Goal: Navigation & Orientation: Find specific page/section

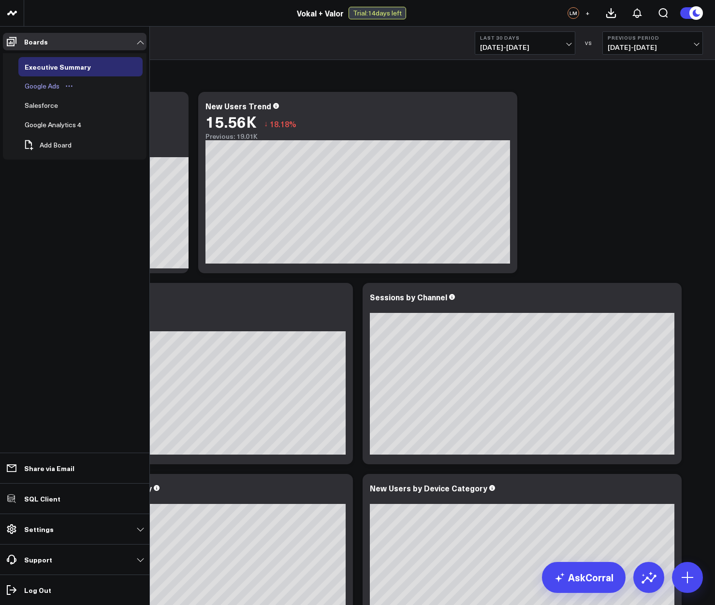
click at [43, 86] on div "Google Ads" at bounding box center [42, 86] width 40 height 12
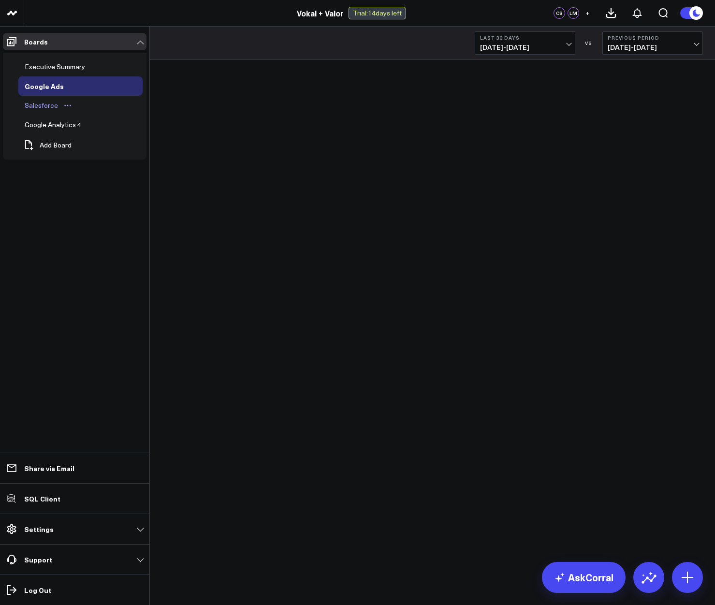
click at [36, 106] on div "Salesforce" at bounding box center [41, 106] width 38 height 12
click at [49, 129] on div "Google Analytics 4" at bounding box center [52, 125] width 61 height 12
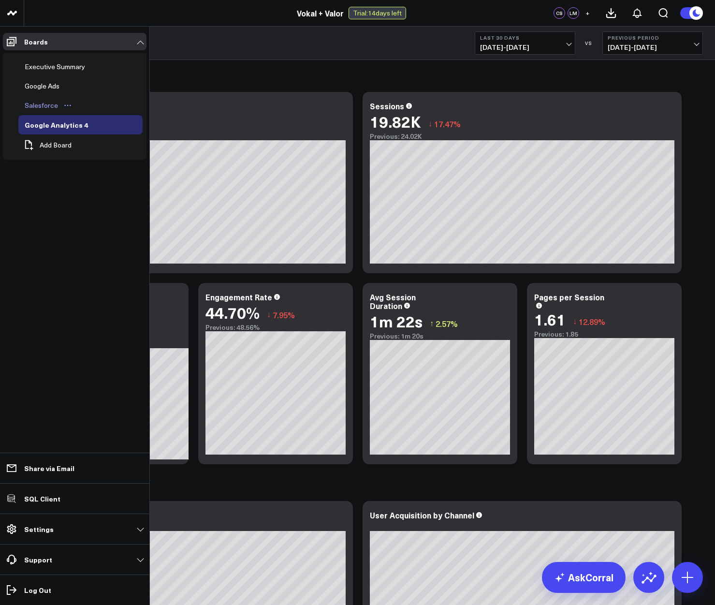
click at [69, 104] on icon "Open board menu" at bounding box center [68, 106] width 8 height 8
click at [98, 174] on button "Delete Board" at bounding box center [111, 174] width 78 height 19
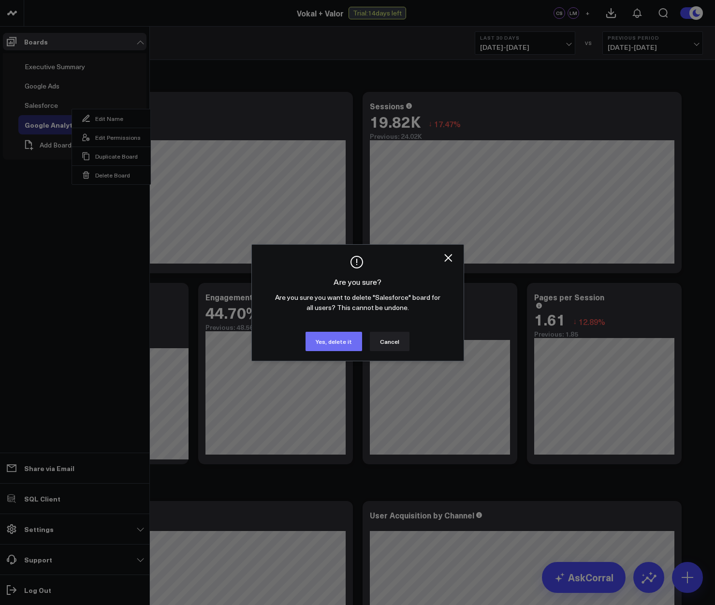
click at [321, 335] on button "Yes, delete it" at bounding box center [333, 341] width 57 height 19
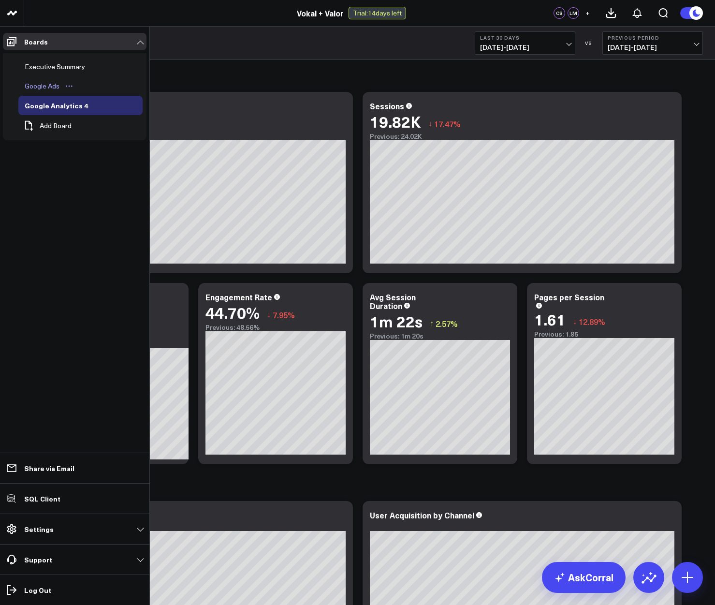
click at [68, 84] on icon "Open board menu" at bounding box center [69, 86] width 8 height 8
click at [104, 158] on button "Delete Board" at bounding box center [114, 155] width 78 height 19
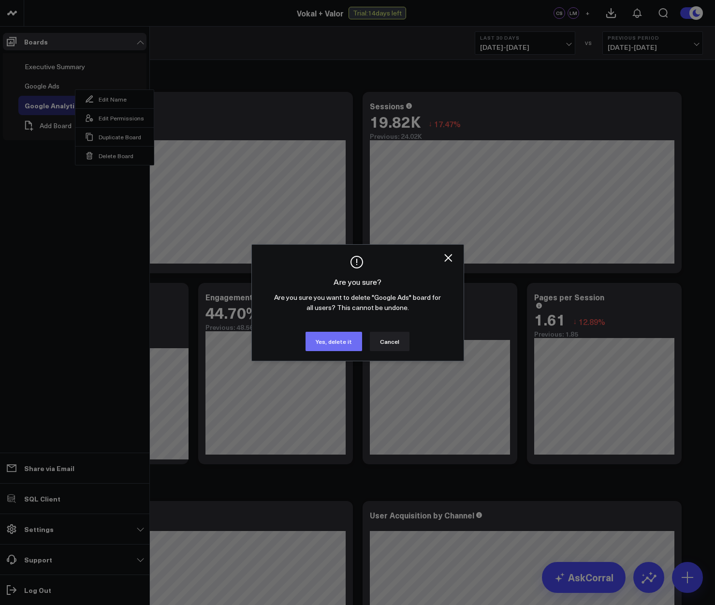
click at [339, 345] on button "Yes, delete it" at bounding box center [333, 341] width 57 height 19
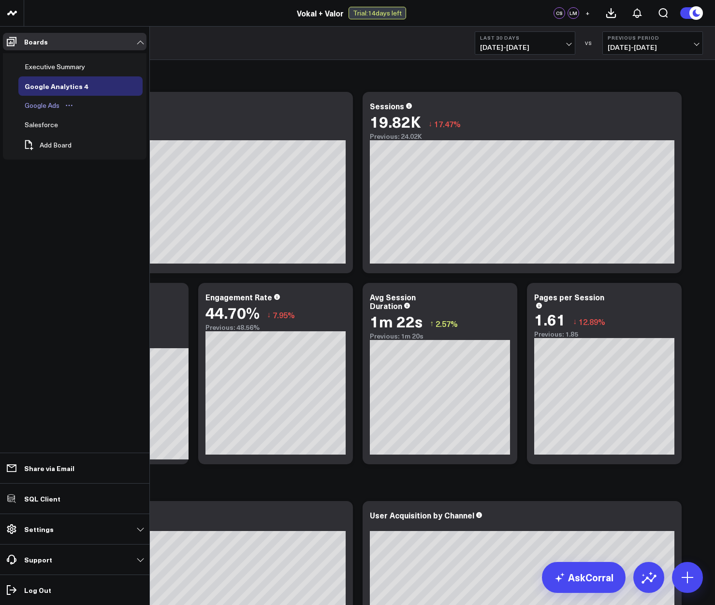
click at [30, 109] on div "Google Ads" at bounding box center [42, 106] width 40 height 12
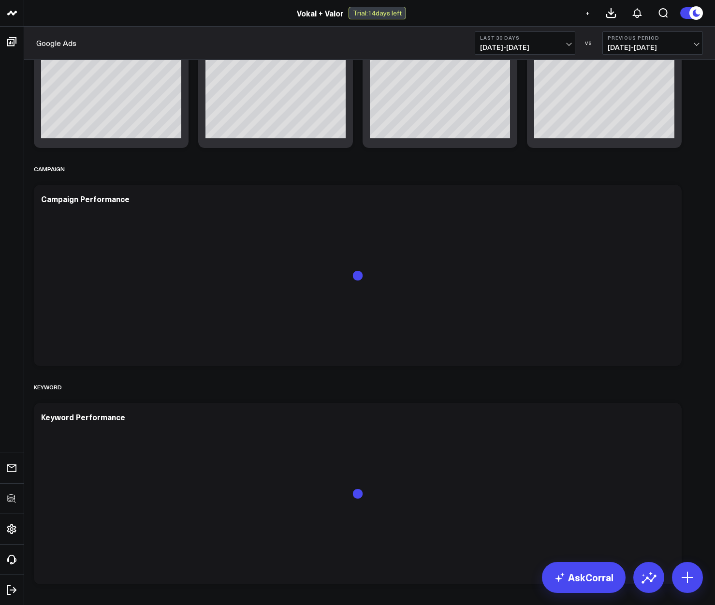
scroll to position [740, 0]
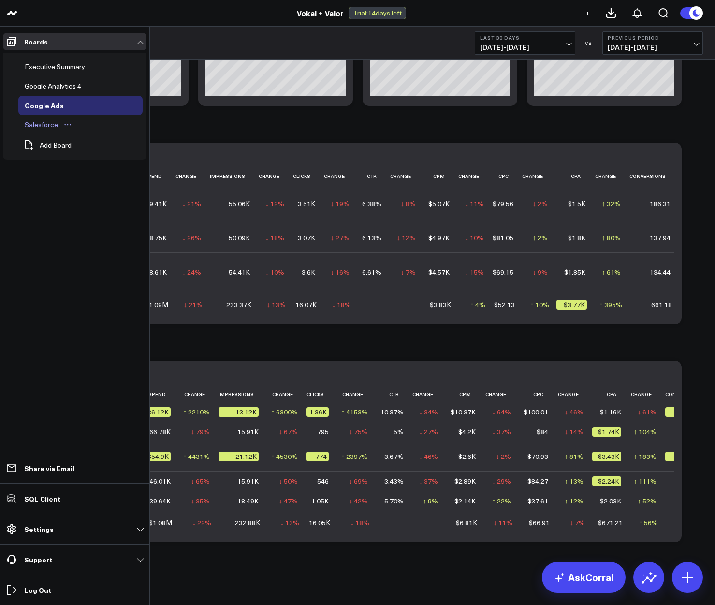
click at [35, 124] on div "Salesforce" at bounding box center [41, 125] width 38 height 12
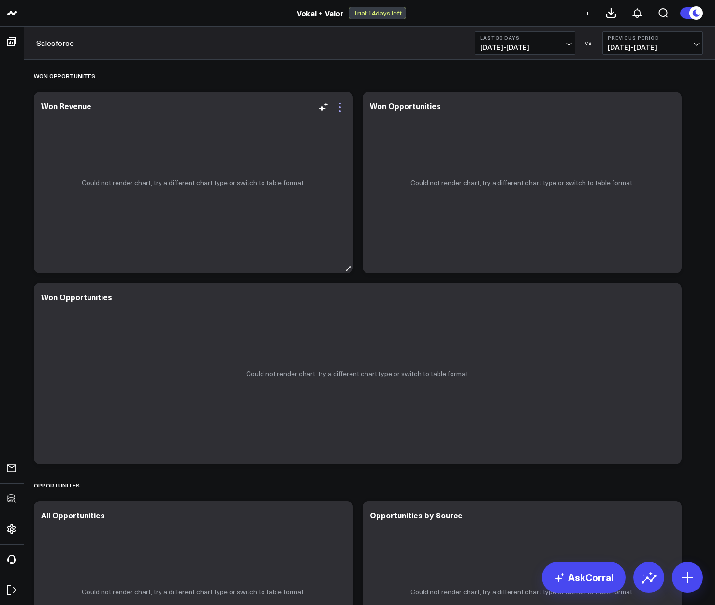
click at [341, 110] on icon at bounding box center [340, 108] width 12 height 12
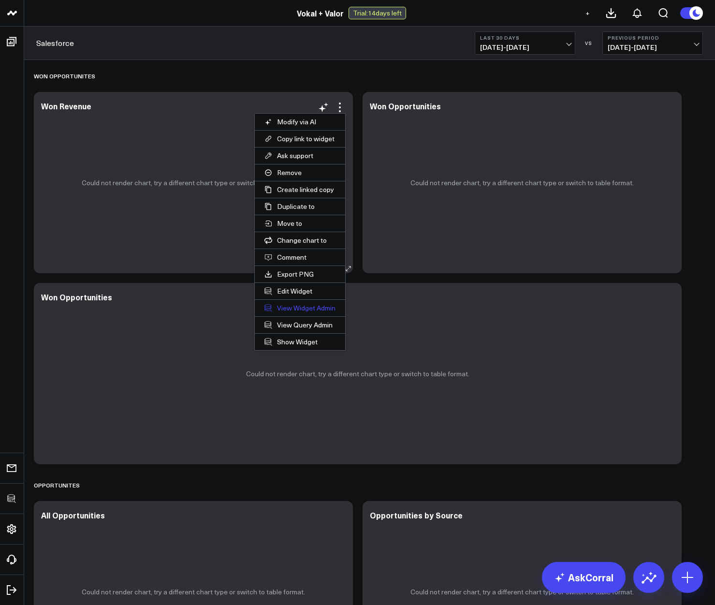
click at [291, 306] on link "View Widget Admin" at bounding box center [300, 308] width 90 height 16
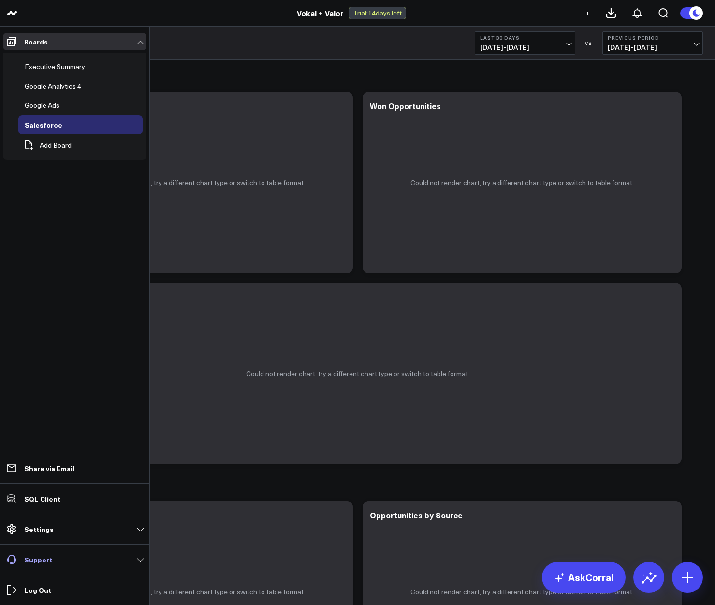
click at [56, 566] on link "Support" at bounding box center [75, 559] width 144 height 17
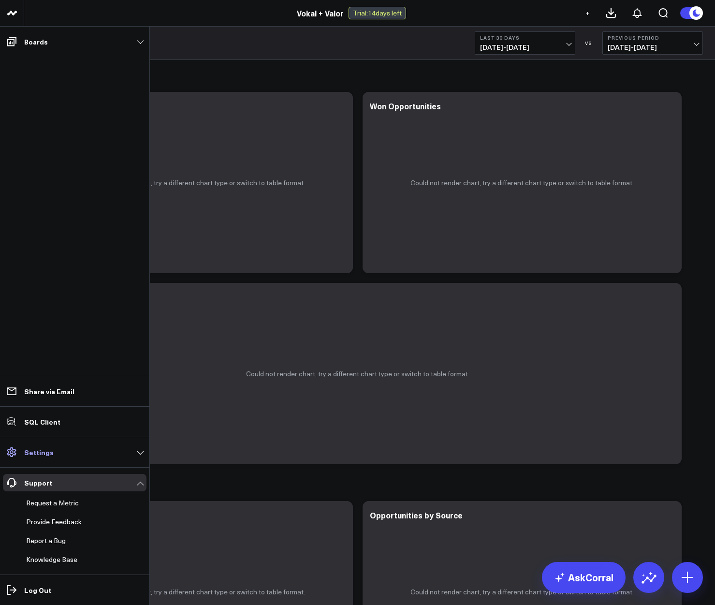
click at [52, 452] on link "Settings" at bounding box center [75, 451] width 144 height 17
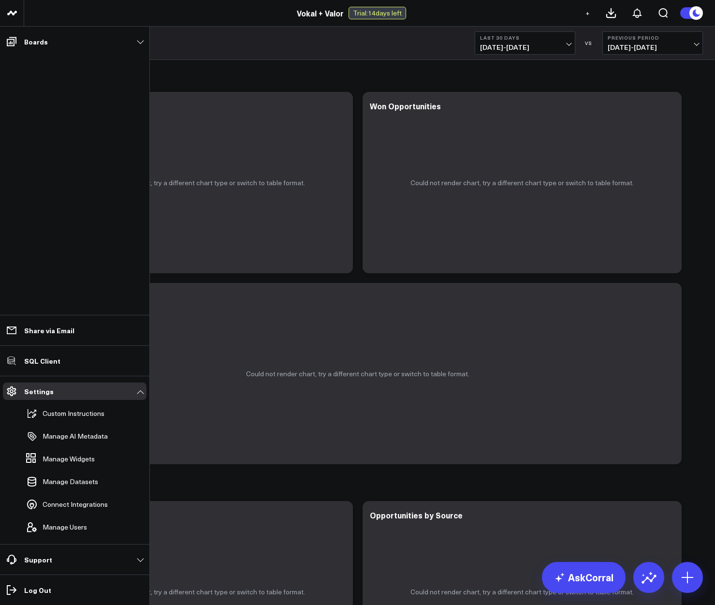
click at [95, 218] on ul "Boards Executive Summary Google Analytics 4 Google Ads Salesforce Add Board Sha…" at bounding box center [74, 316] width 149 height 578
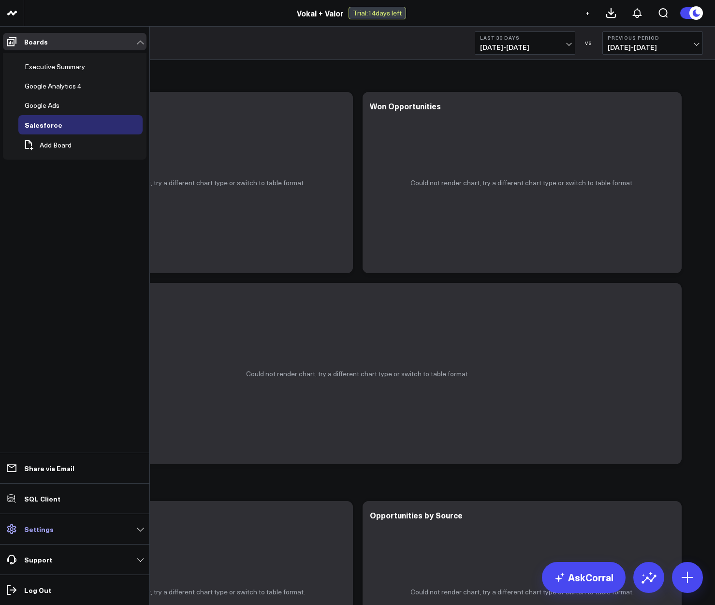
click at [131, 529] on link "Settings" at bounding box center [75, 528] width 144 height 17
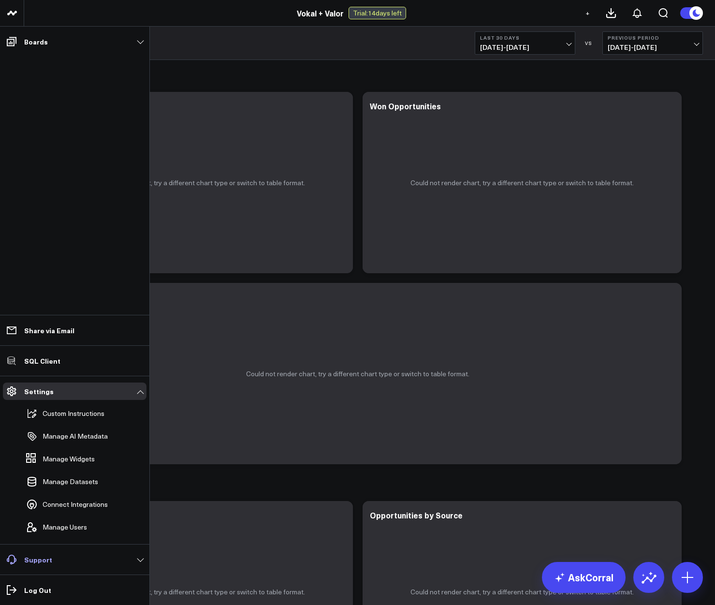
click at [135, 557] on link "Support" at bounding box center [75, 559] width 144 height 17
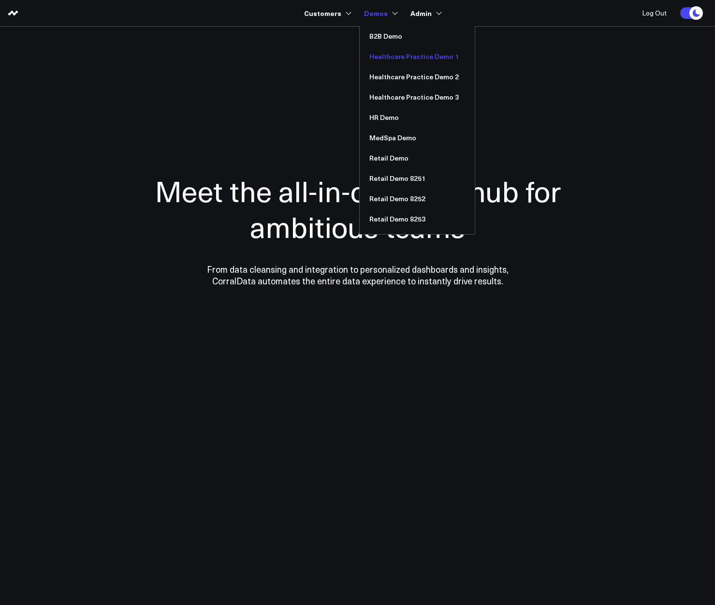
click at [377, 53] on link "Healthcare Practice Demo 1" at bounding box center [417, 56] width 115 height 20
